Goal: Task Accomplishment & Management: Manage account settings

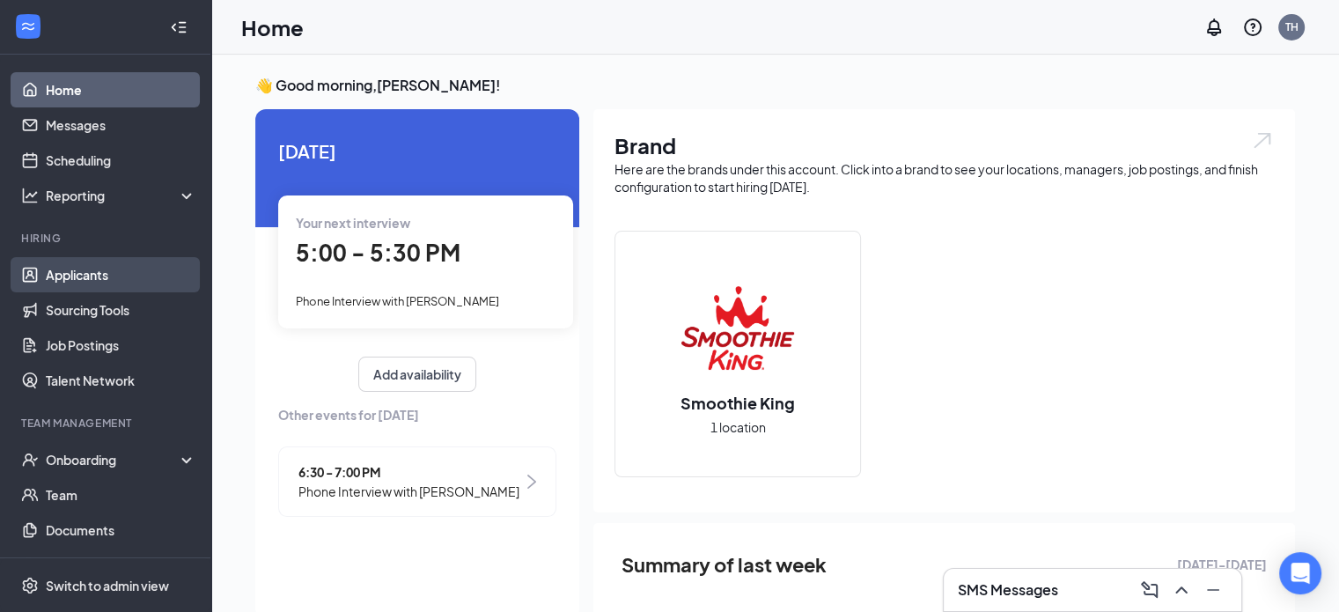
click at [99, 263] on link "Applicants" at bounding box center [121, 274] width 151 height 35
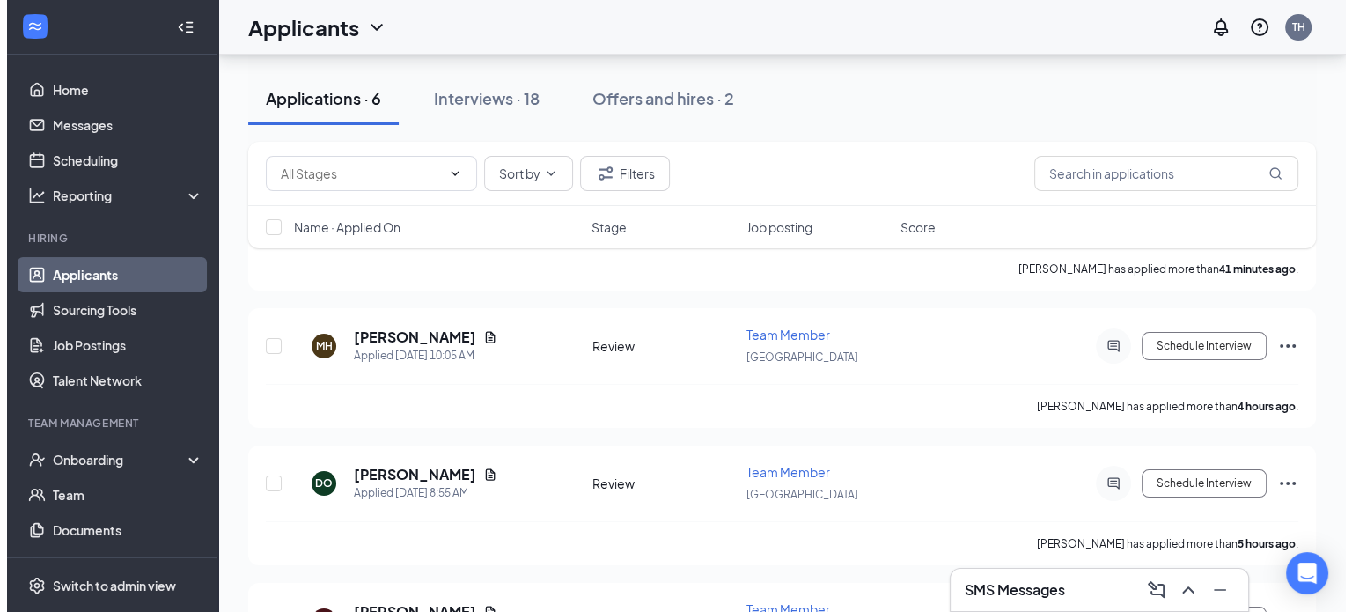
scroll to position [176, 0]
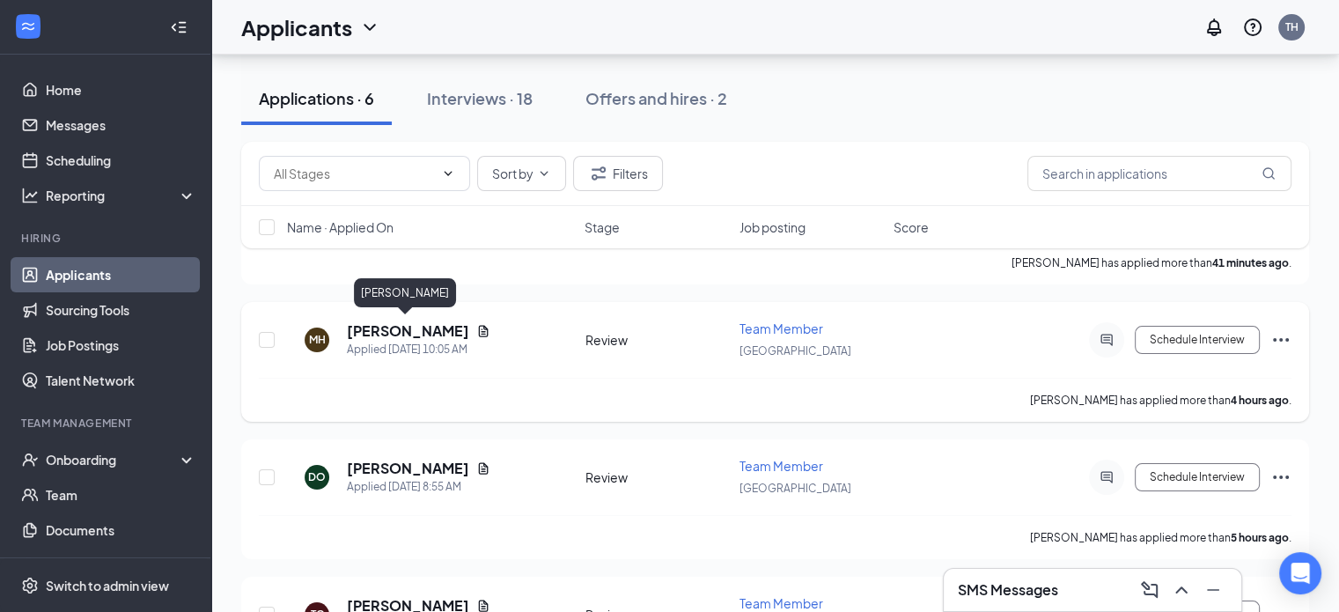
click at [428, 328] on h5 "[PERSON_NAME]" at bounding box center [408, 330] width 122 height 19
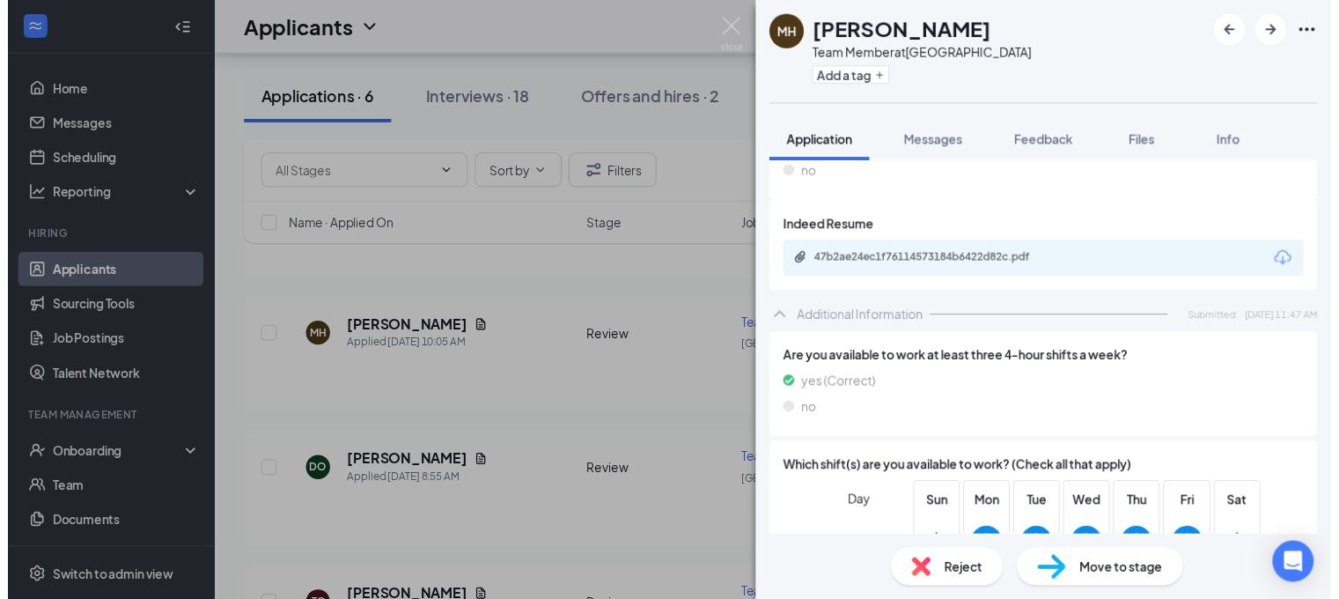
scroll to position [968, 0]
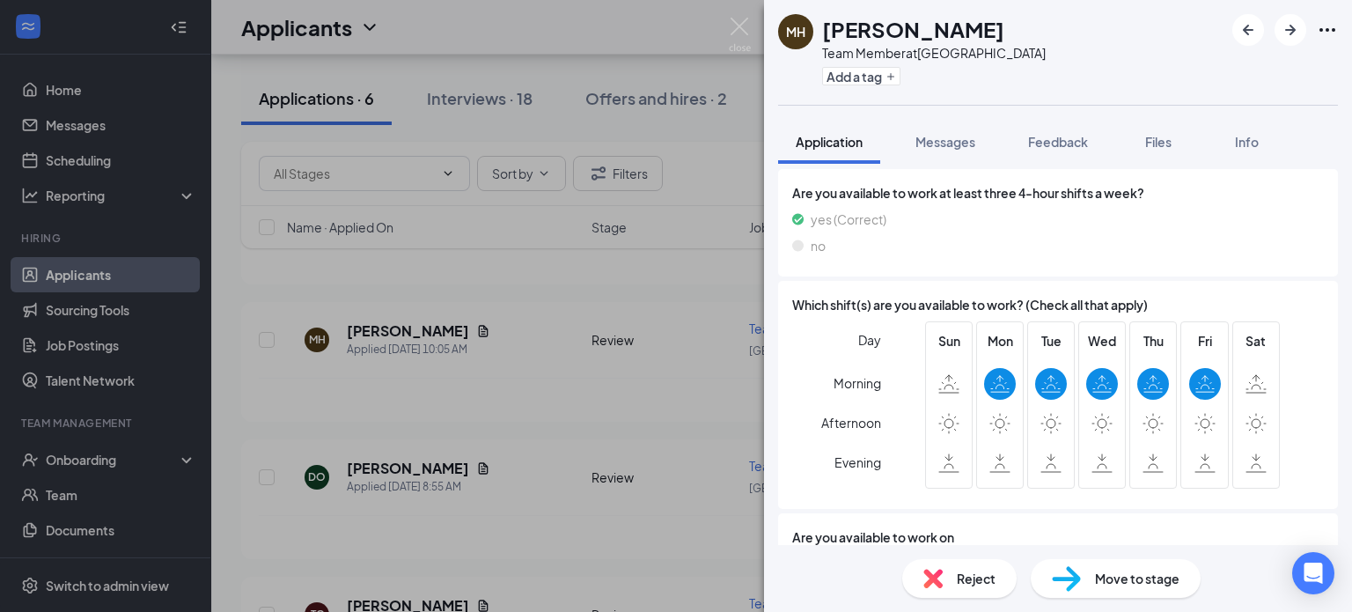
click at [580, 34] on div "MH Meejoo Hwang Team Member at Omaha Add a tag Application Messages Feedback Fi…" at bounding box center [676, 306] width 1352 height 612
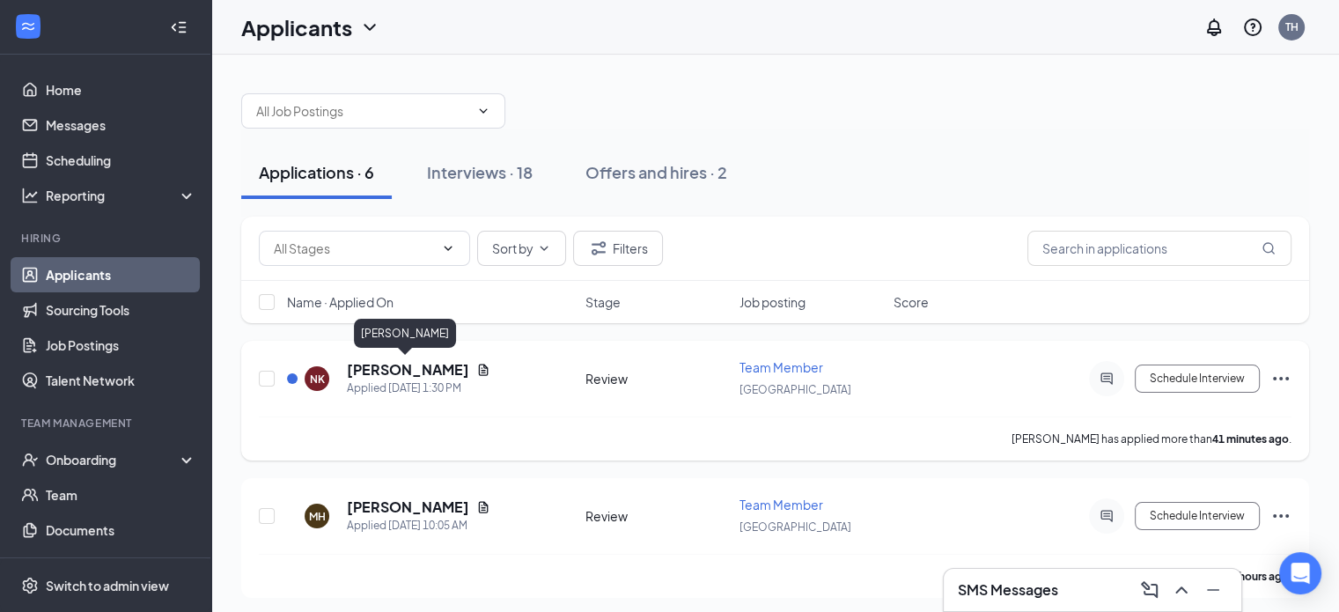
click at [386, 367] on h5 "[PERSON_NAME]" at bounding box center [408, 369] width 122 height 19
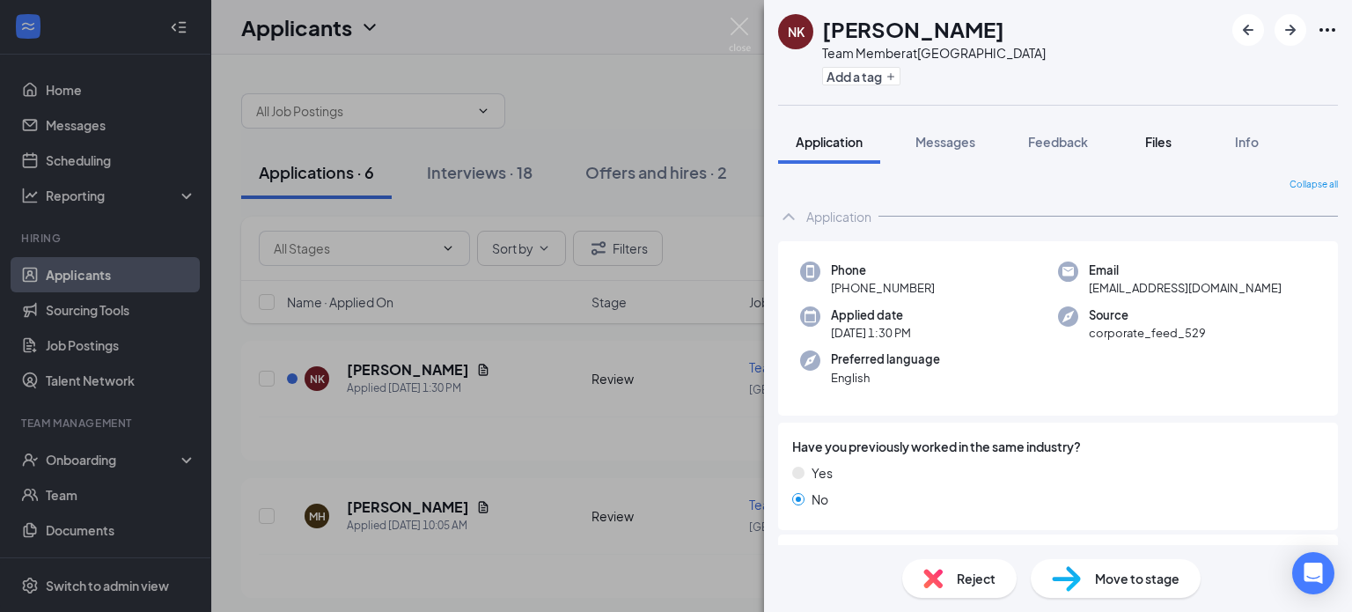
click at [1162, 138] on span "Files" at bounding box center [1158, 142] width 26 height 16
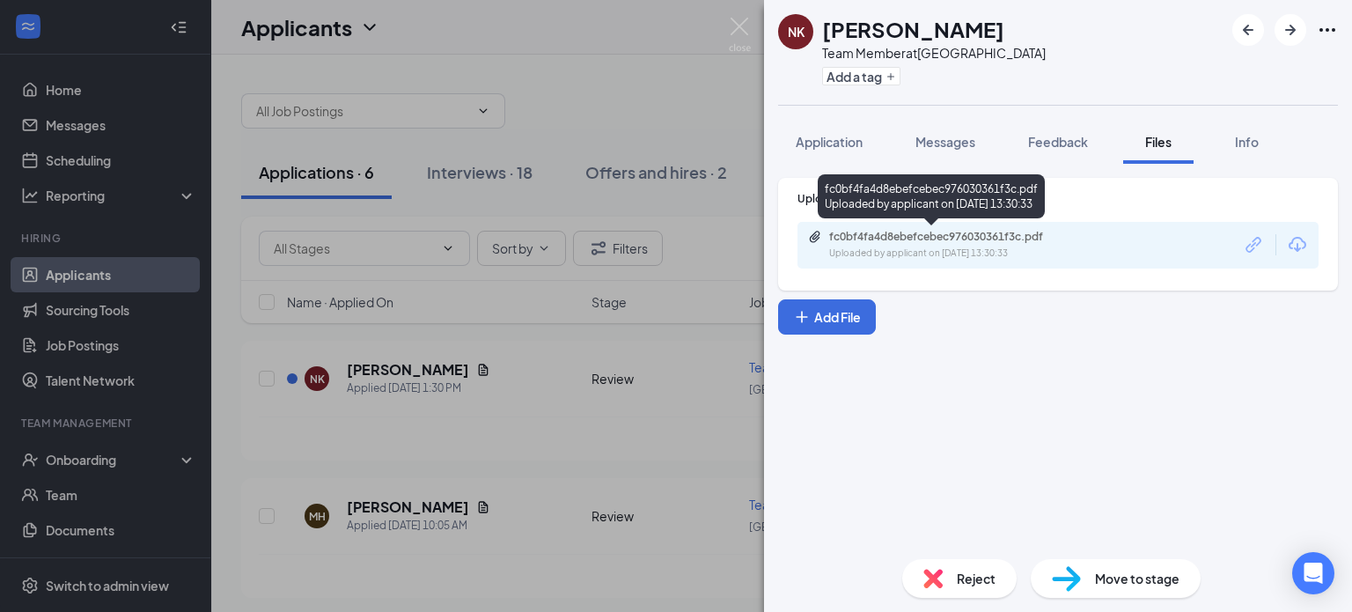
click at [955, 241] on div "fc0bf4fa4d8ebefcebec976030361f3c.pdf" at bounding box center [952, 237] width 246 height 14
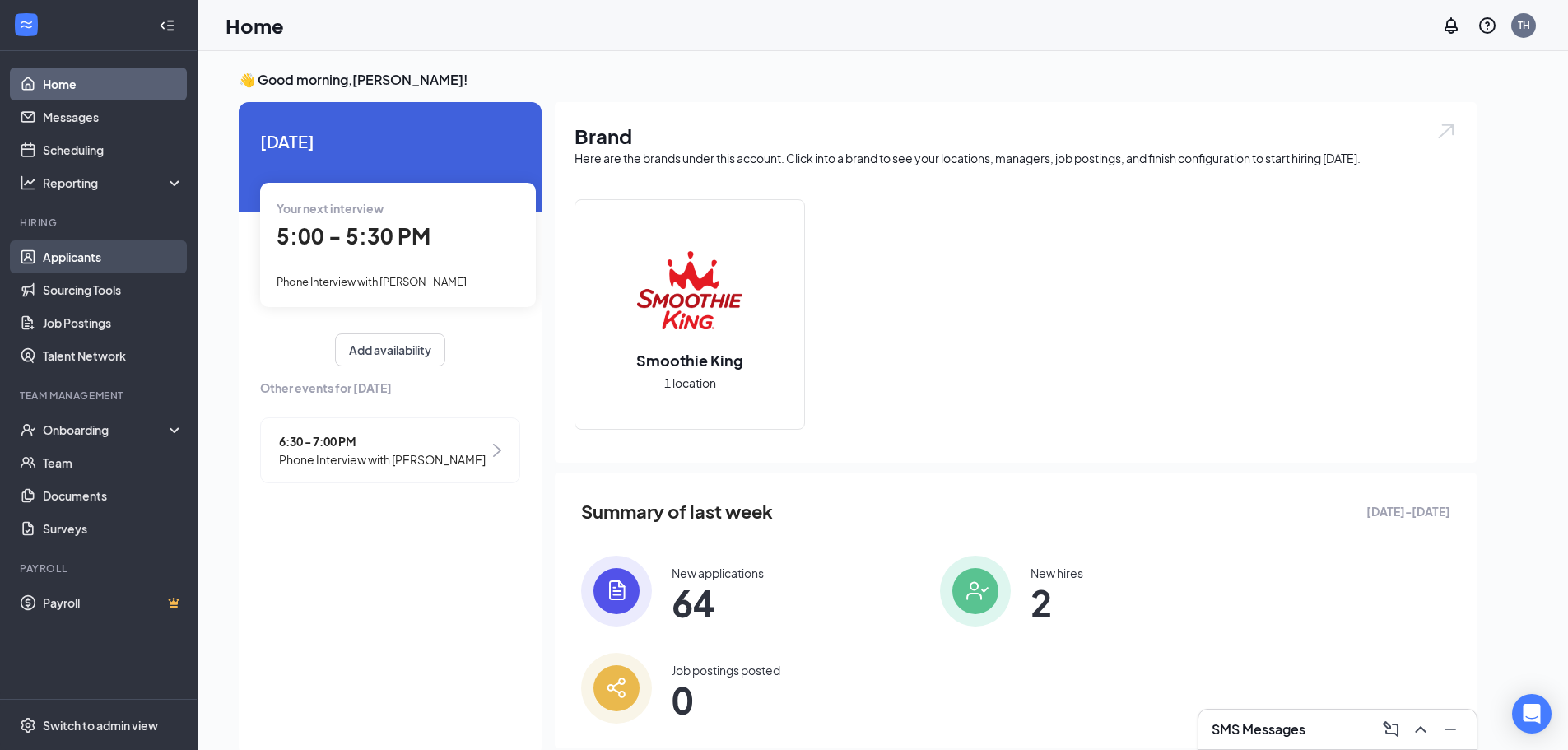
click at [83, 251] on link "Applicants" at bounding box center [113, 256] width 141 height 33
